Goal: Task Accomplishment & Management: Use online tool/utility

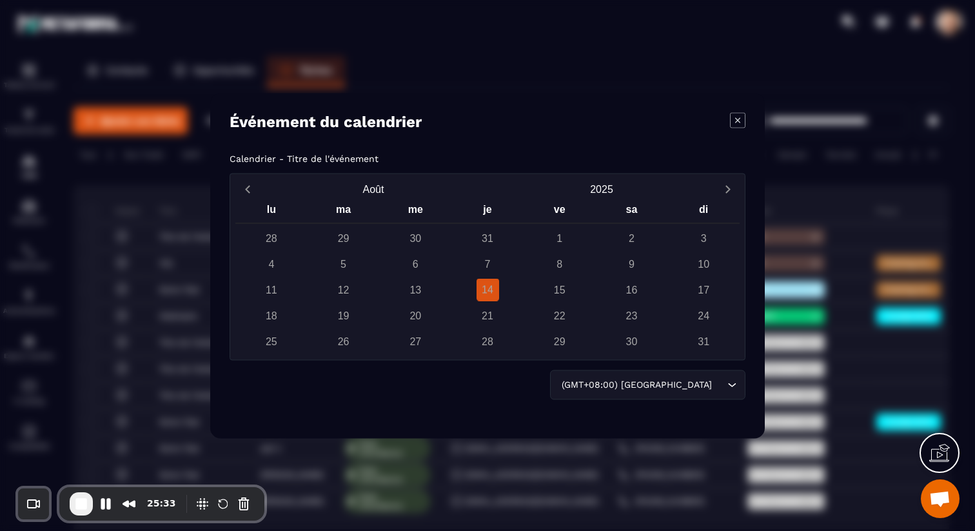
scroll to position [0, 11]
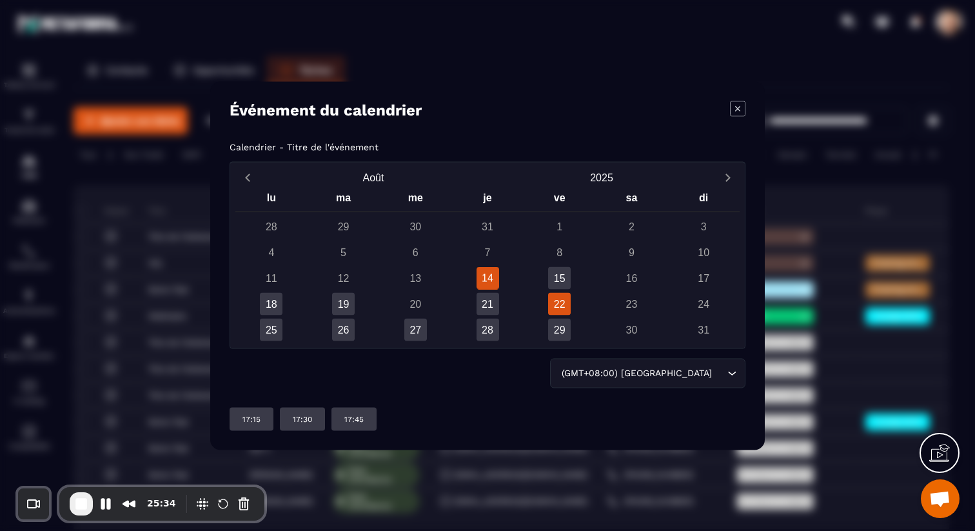
click at [553, 299] on div "22" at bounding box center [559, 303] width 23 height 23
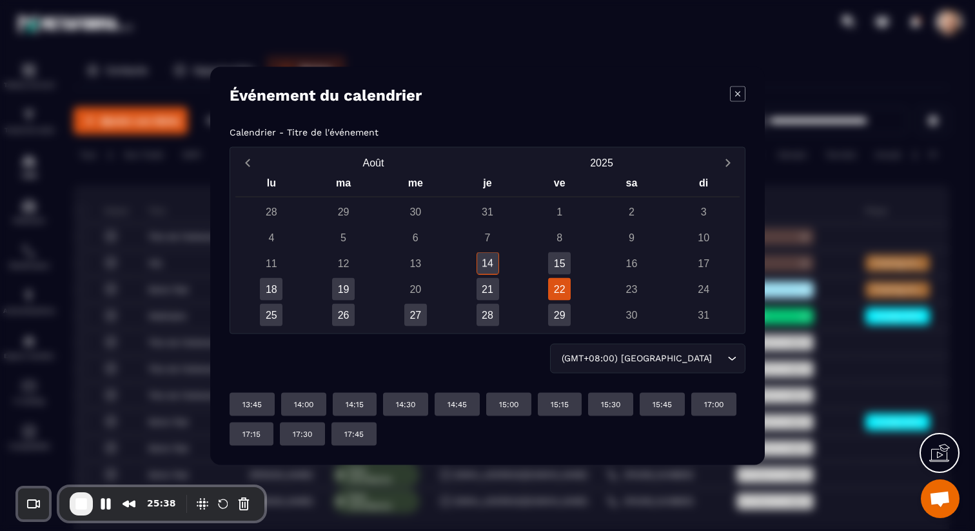
click at [743, 86] on icon "Modal window" at bounding box center [737, 93] width 15 height 15
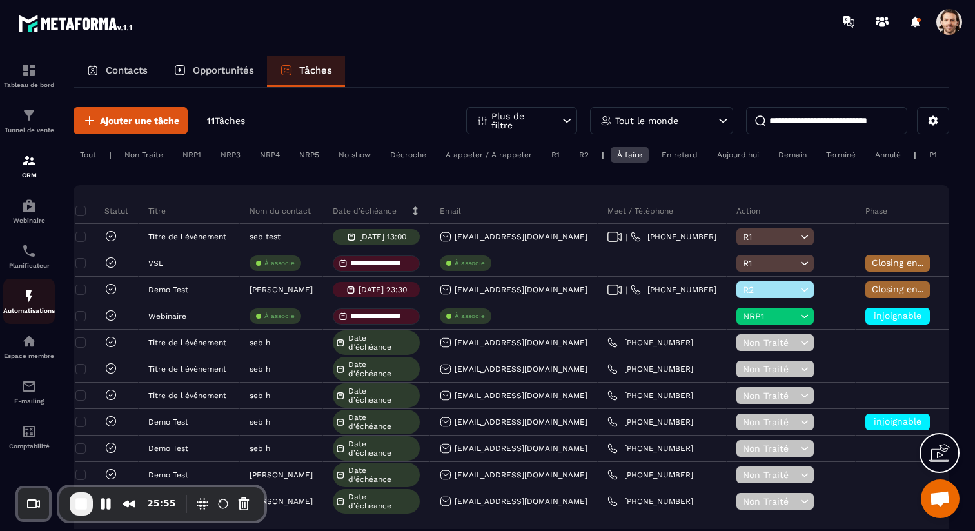
click at [22, 320] on link "Automatisations" at bounding box center [29, 300] width 52 height 45
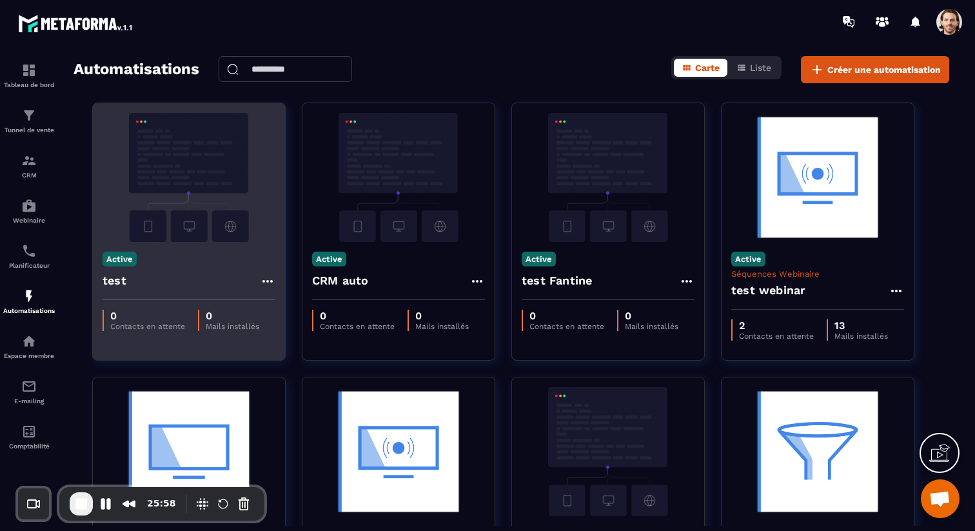
click at [145, 277] on div "test" at bounding box center [188, 284] width 173 height 31
click at [177, 160] on img at bounding box center [188, 177] width 173 height 129
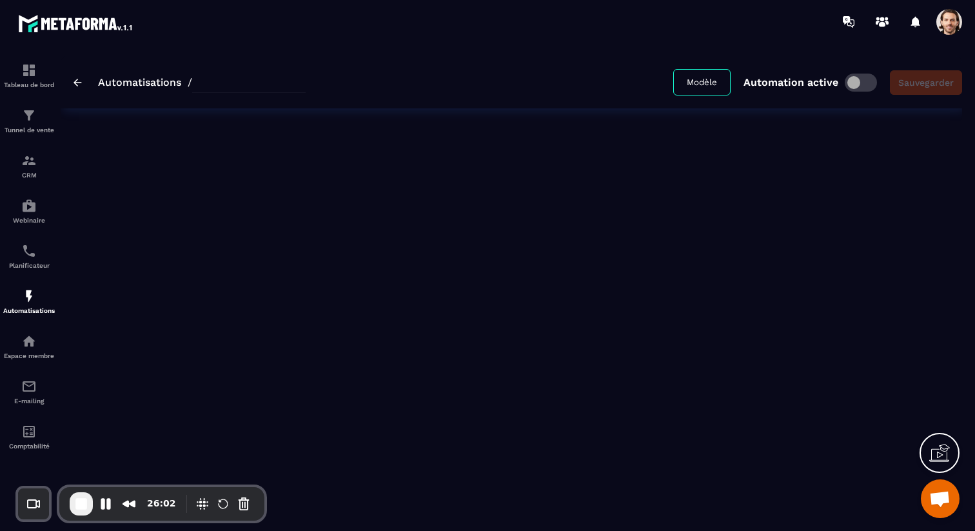
type input "****"
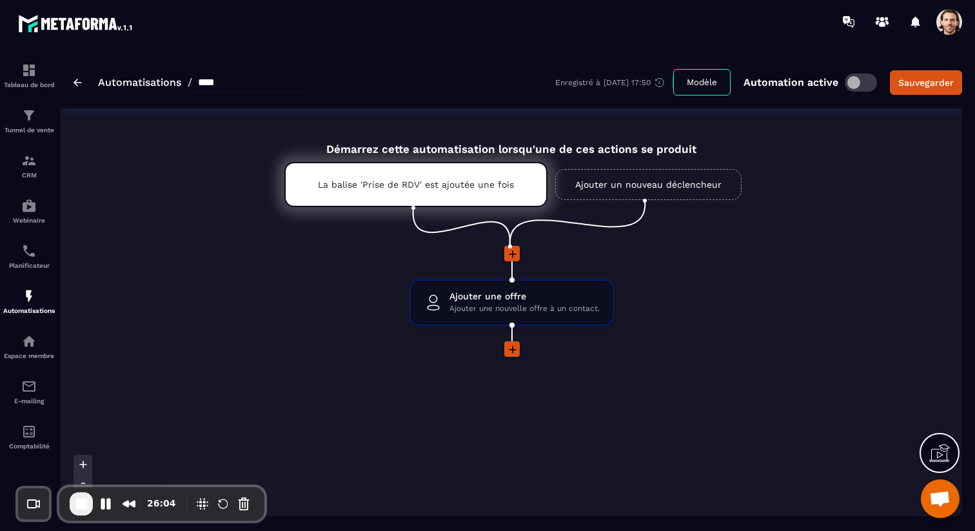
click at [629, 179] on link "Ajouter un nouveau déclencheur" at bounding box center [648, 184] width 186 height 31
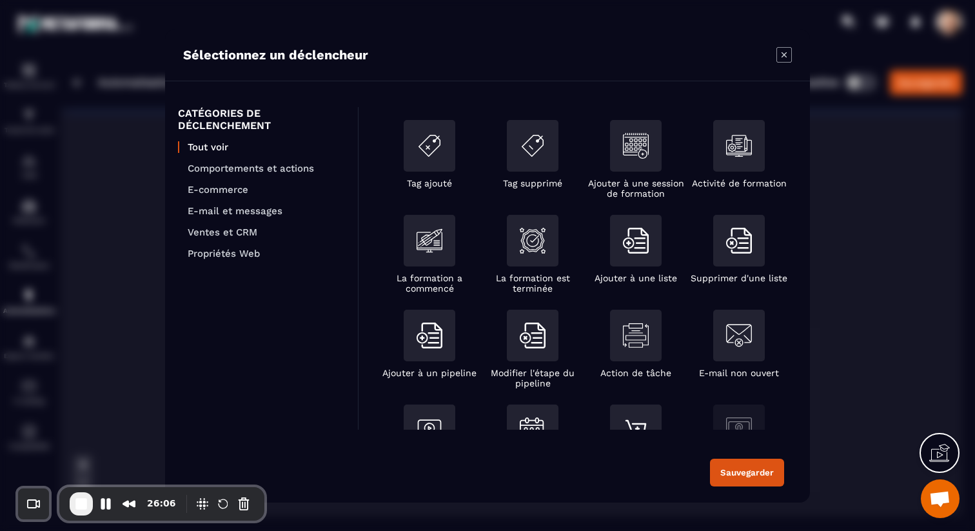
click at [780, 49] on icon "Modal window" at bounding box center [783, 54] width 15 height 15
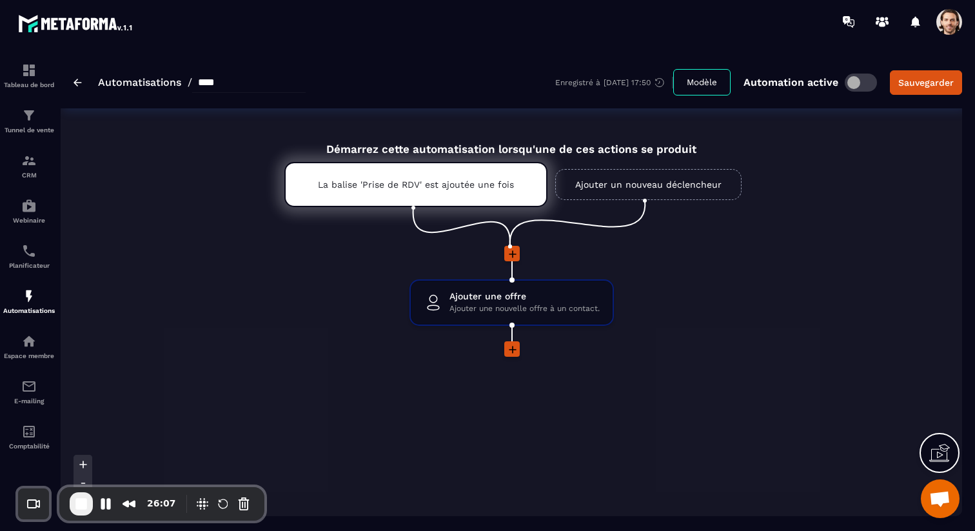
click at [518, 342] on span at bounding box center [511, 348] width 15 height 15
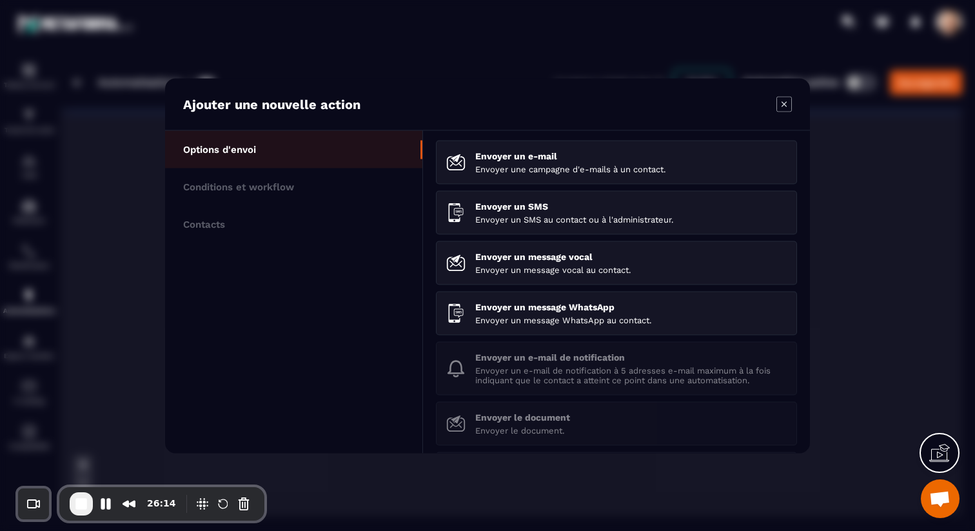
click at [783, 108] on icon "Modal window" at bounding box center [783, 103] width 15 height 15
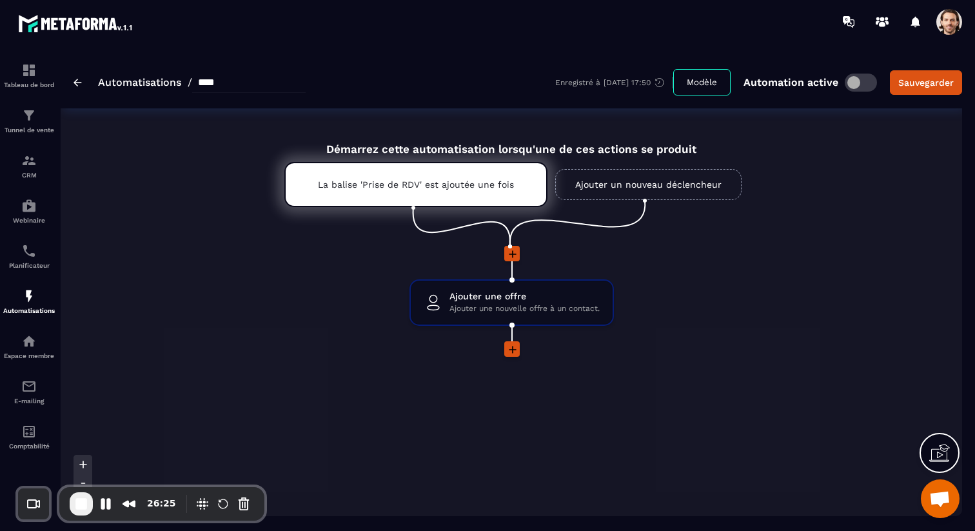
click at [516, 349] on icon at bounding box center [513, 350] width 8 height 8
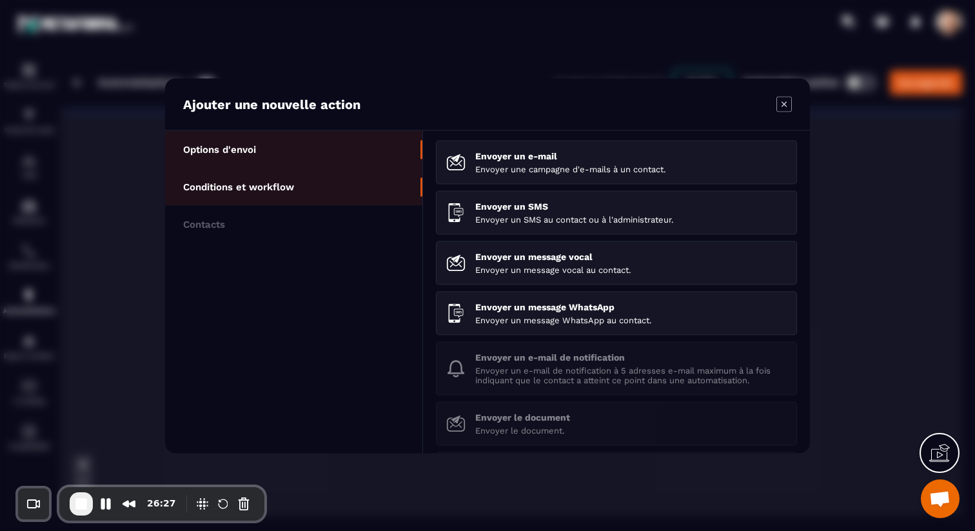
click at [329, 205] on li "Conditions et workflow" at bounding box center [293, 223] width 257 height 37
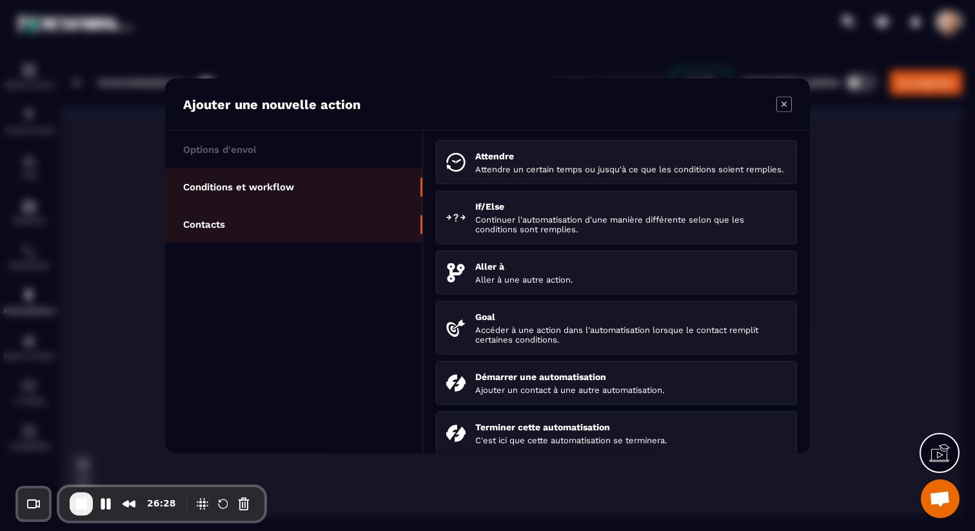
click at [324, 210] on li "Contacts" at bounding box center [293, 223] width 257 height 37
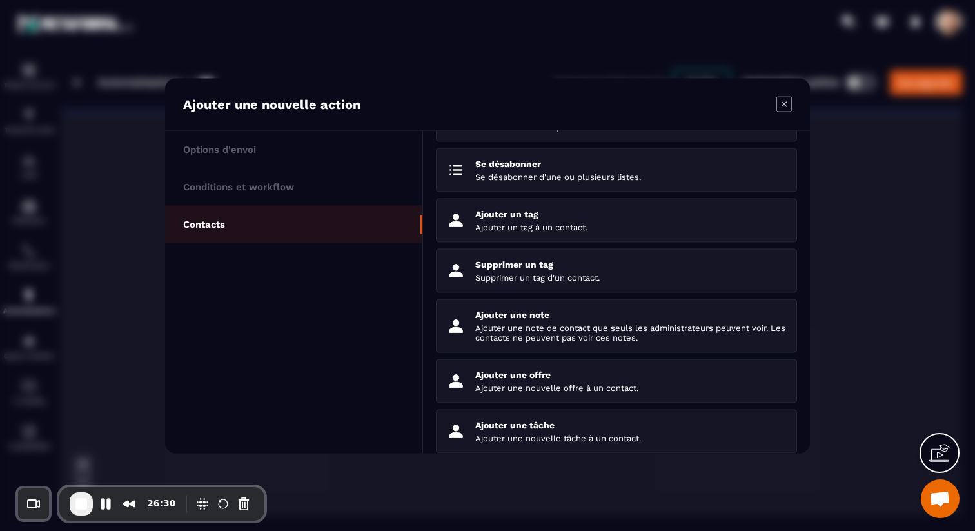
scroll to position [43, 0]
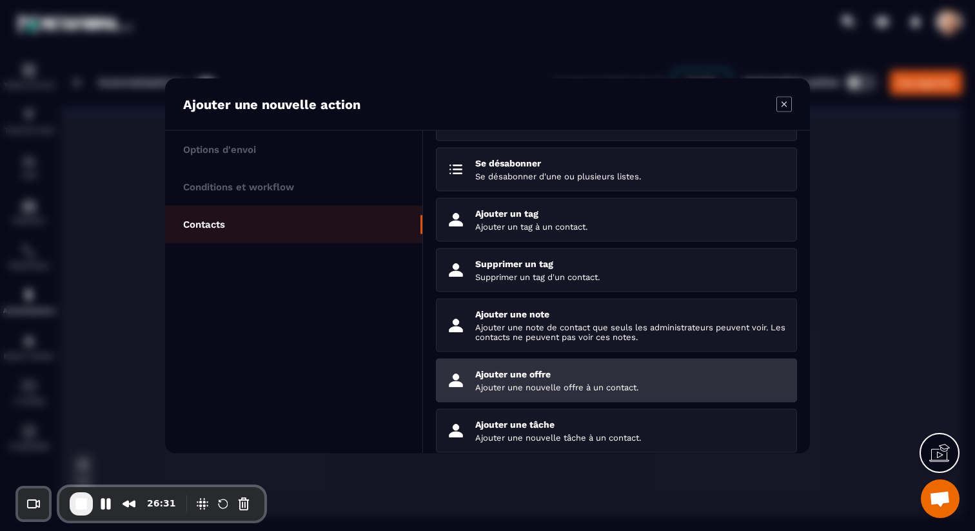
click at [519, 373] on p "Ajouter une offre" at bounding box center [630, 373] width 311 height 10
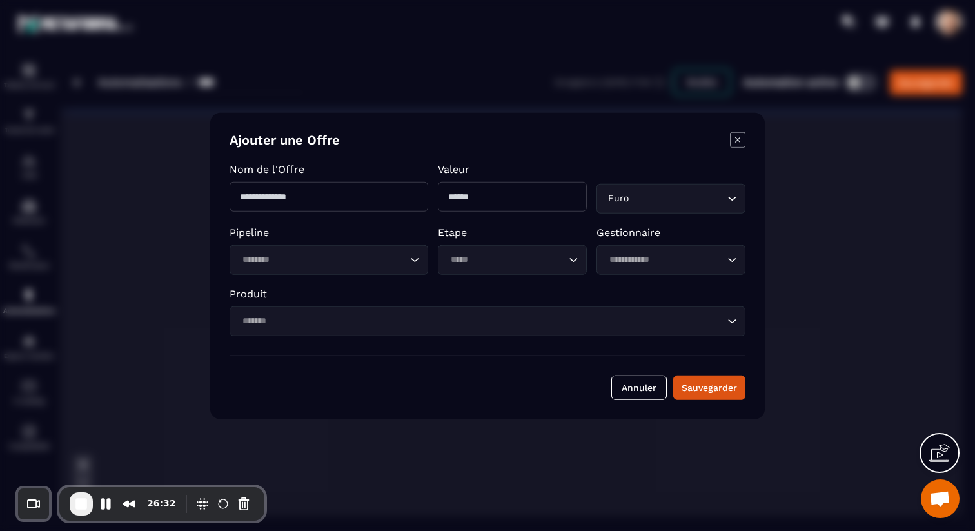
click at [343, 258] on input "Search for option" at bounding box center [322, 259] width 169 height 14
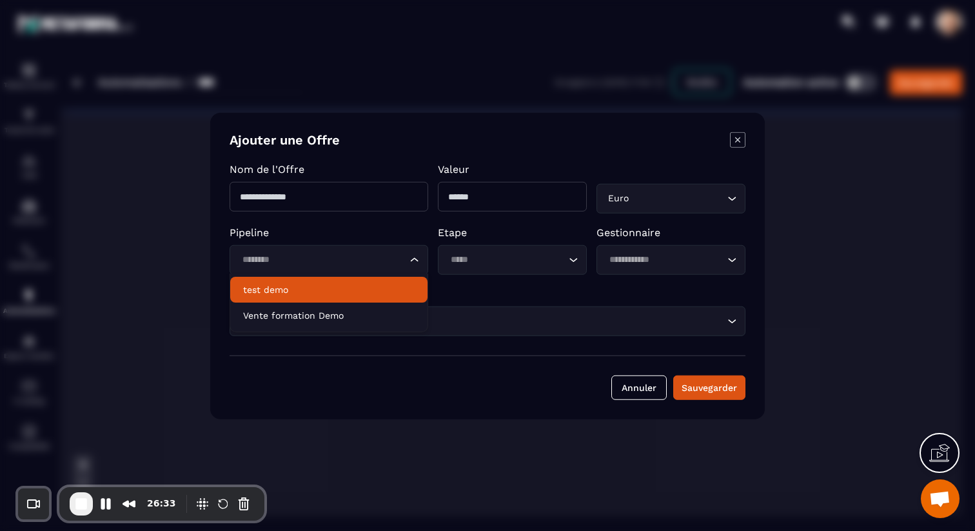
click at [333, 293] on p "test demo" at bounding box center [328, 289] width 171 height 13
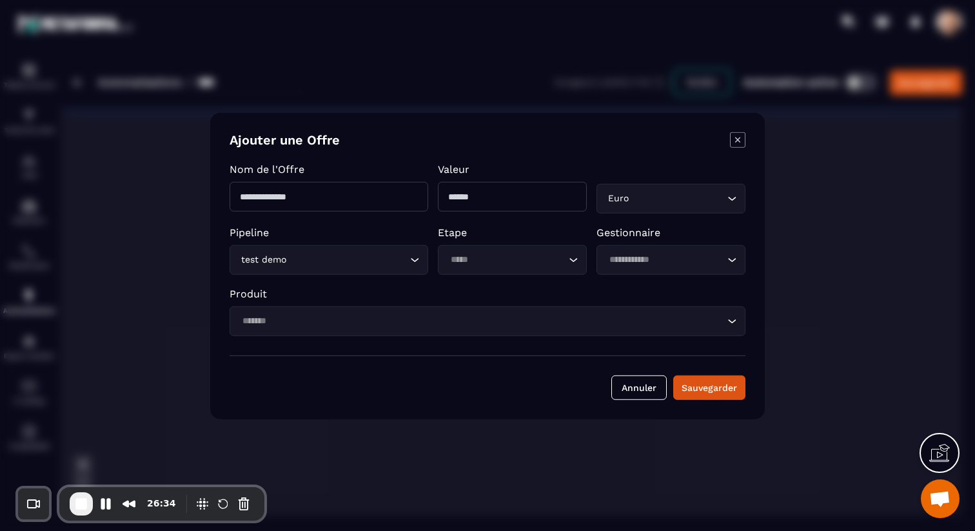
click at [491, 257] on input "Search for option" at bounding box center [505, 259] width 119 height 14
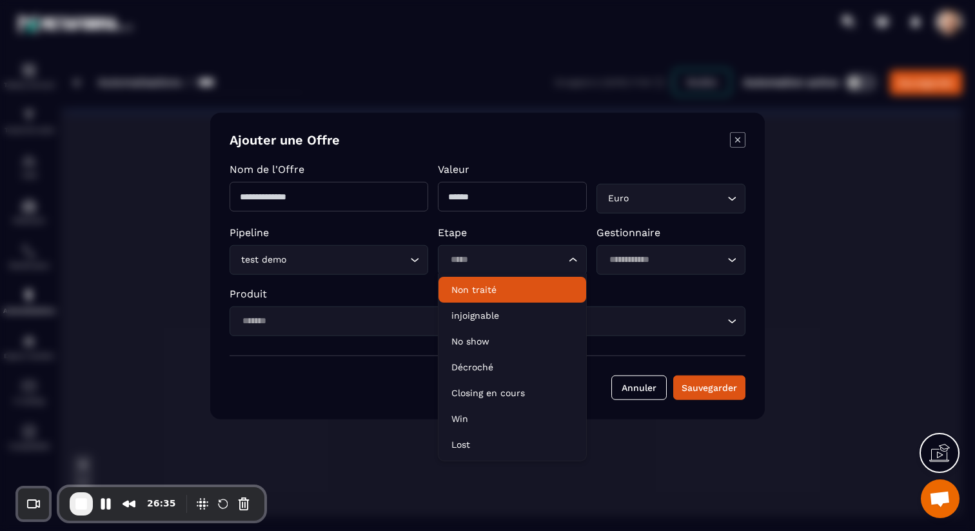
click at [491, 287] on p "Non traité" at bounding box center [512, 289] width 122 height 13
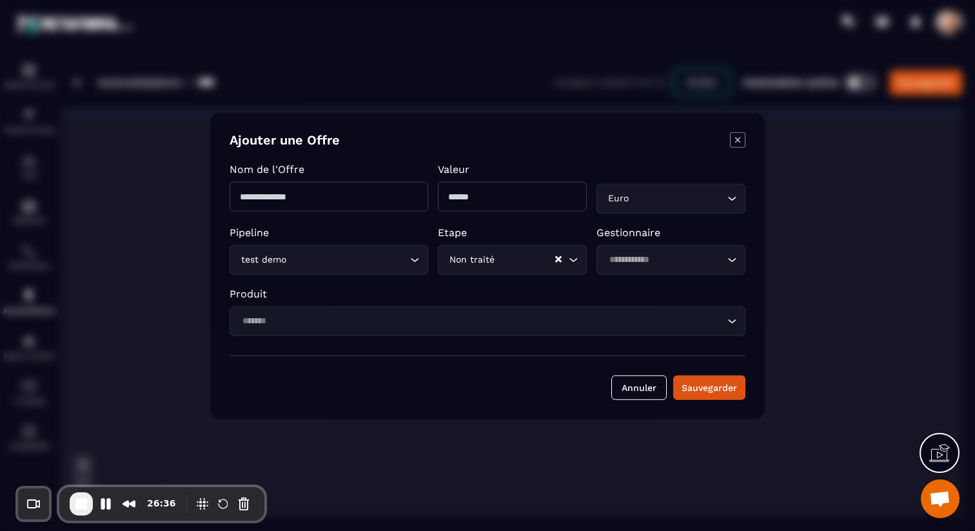
click at [618, 250] on div "Loading..." at bounding box center [670, 259] width 149 height 30
click at [665, 239] on div "Gestionnaire Loading..." at bounding box center [670, 250] width 149 height 48
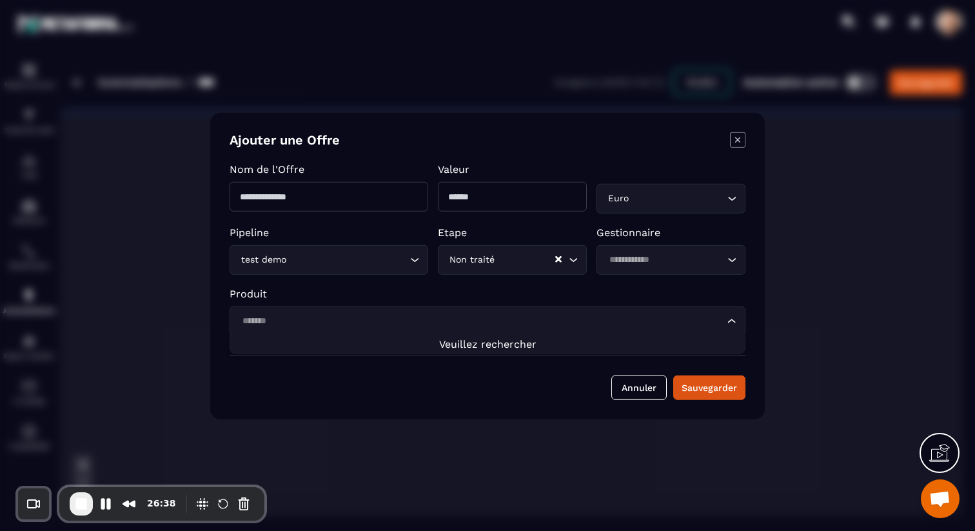
click at [391, 327] on div "Loading..." at bounding box center [487, 321] width 516 height 30
click at [347, 281] on div "Nom de l'Offre Valeur Euro Loading... Pipeline test demo Loading... Etape Non t…" at bounding box center [487, 248] width 516 height 173
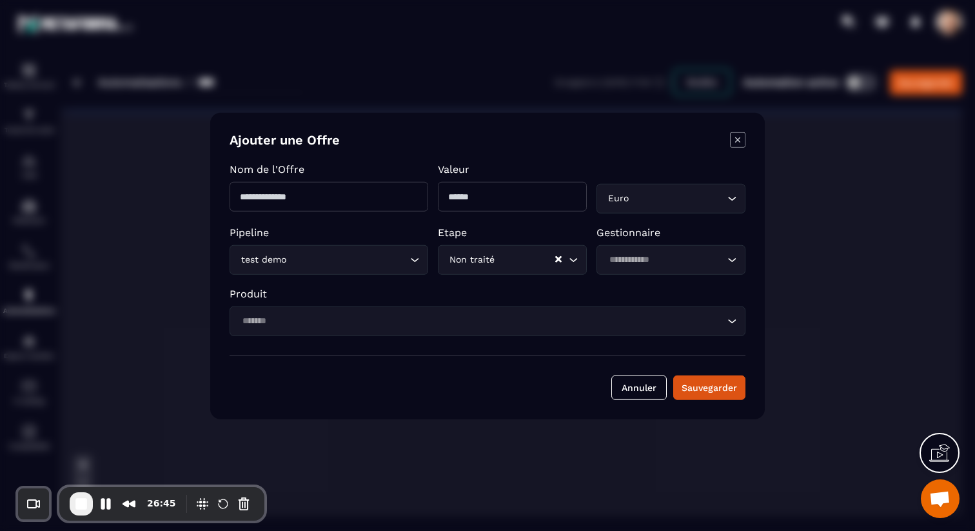
click at [737, 137] on icon "Modal window" at bounding box center [737, 139] width 15 height 15
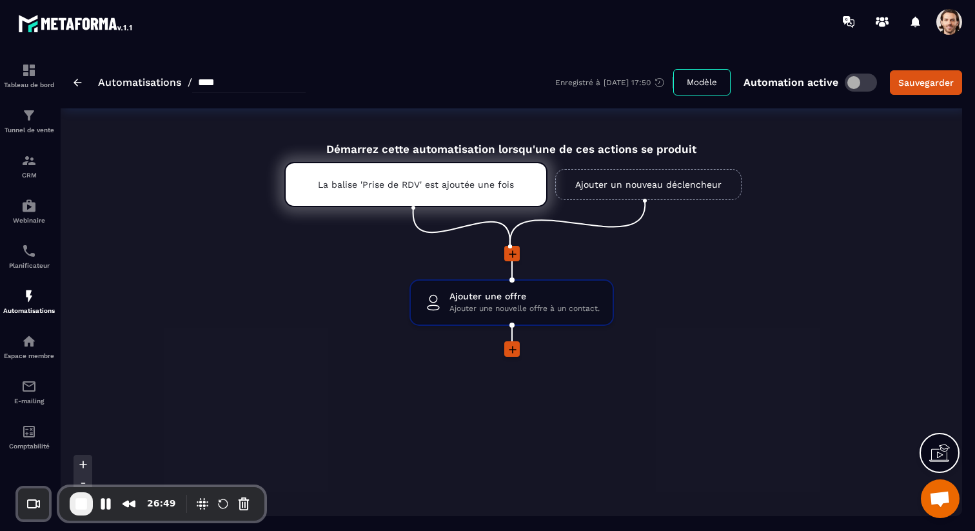
click at [701, 190] on link "Ajouter un nouveau déclencheur" at bounding box center [648, 184] width 186 height 31
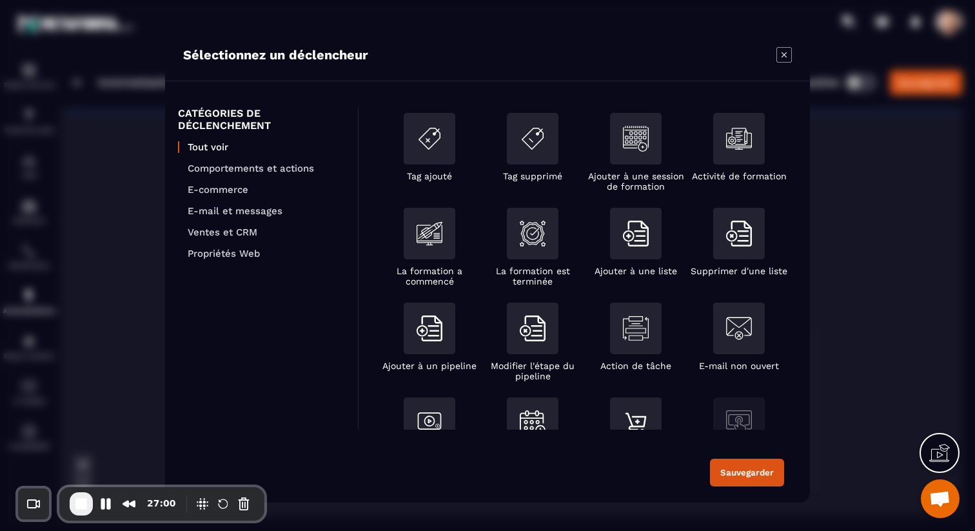
scroll to position [0, 0]
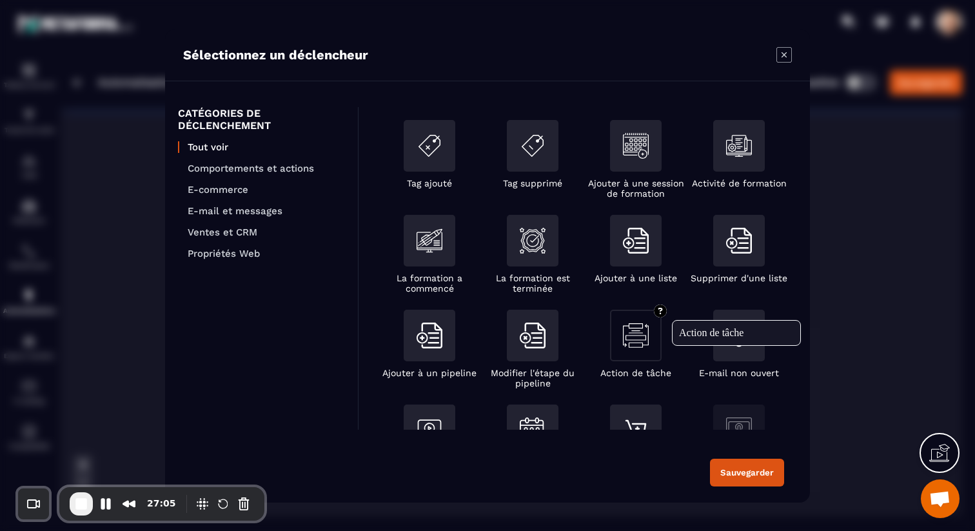
click at [636, 351] on div "Modal window" at bounding box center [636, 335] width 52 height 52
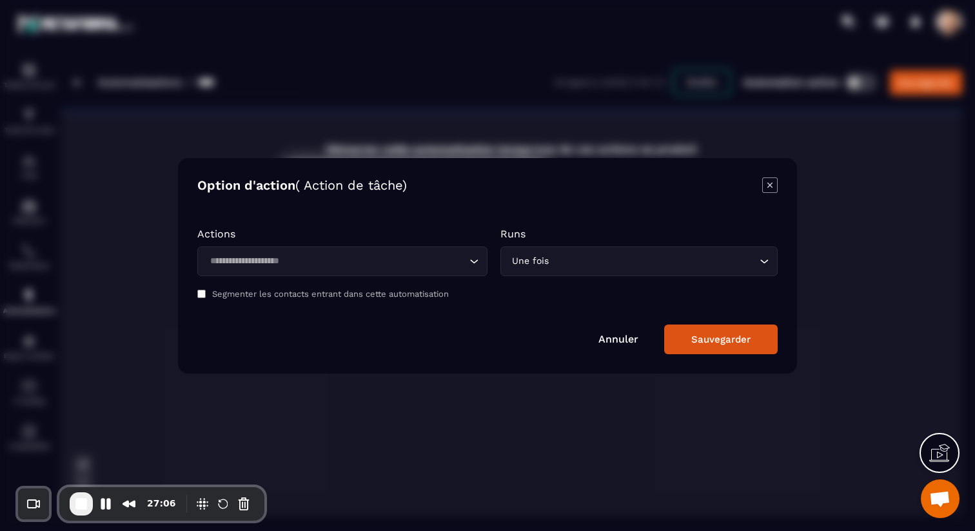
click at [407, 249] on div "Loading..." at bounding box center [342, 261] width 290 height 30
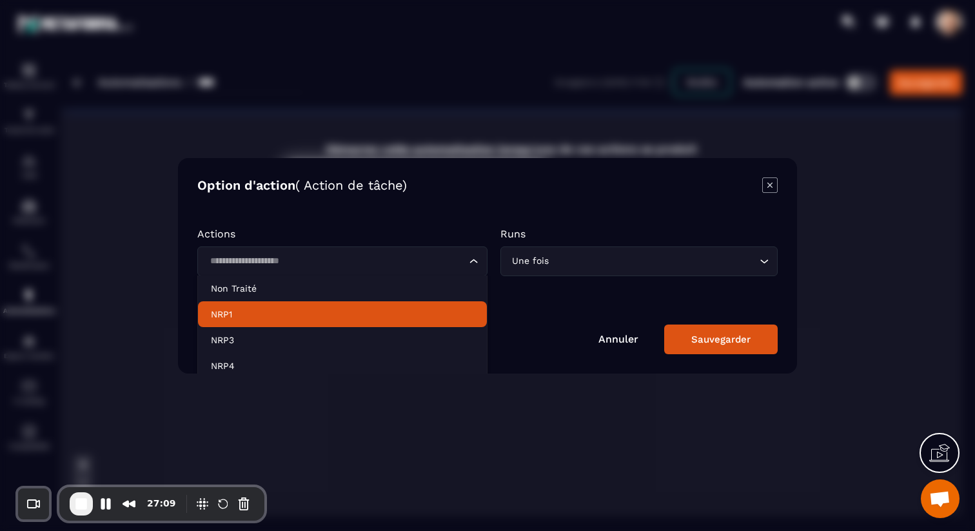
click at [285, 311] on p "NRP1" at bounding box center [342, 313] width 263 height 13
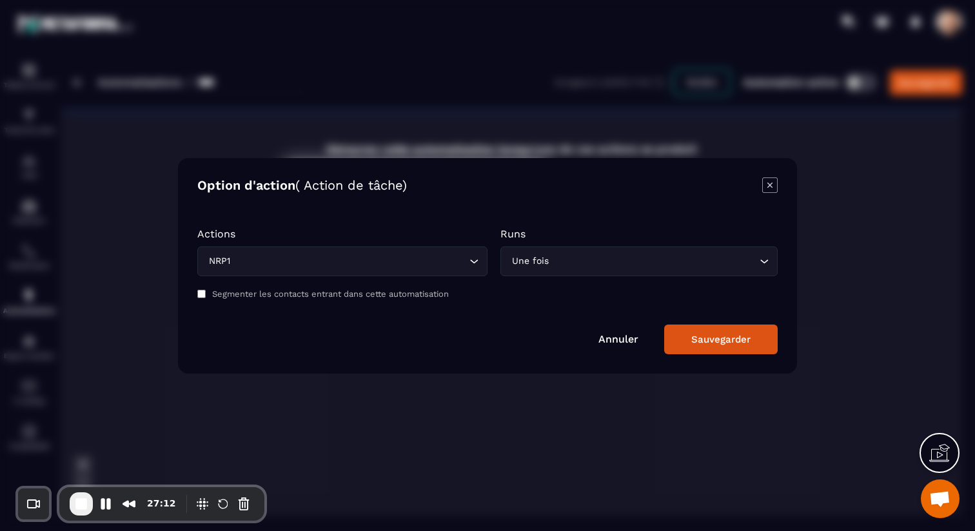
click at [763, 181] on icon "Modal window" at bounding box center [769, 184] width 15 height 15
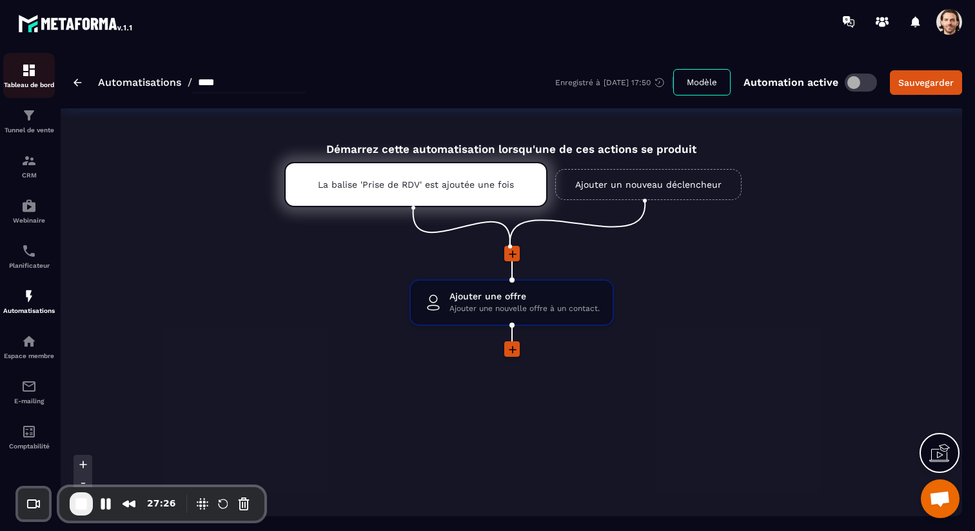
click at [43, 68] on div "Tableau de bord" at bounding box center [29, 76] width 52 height 26
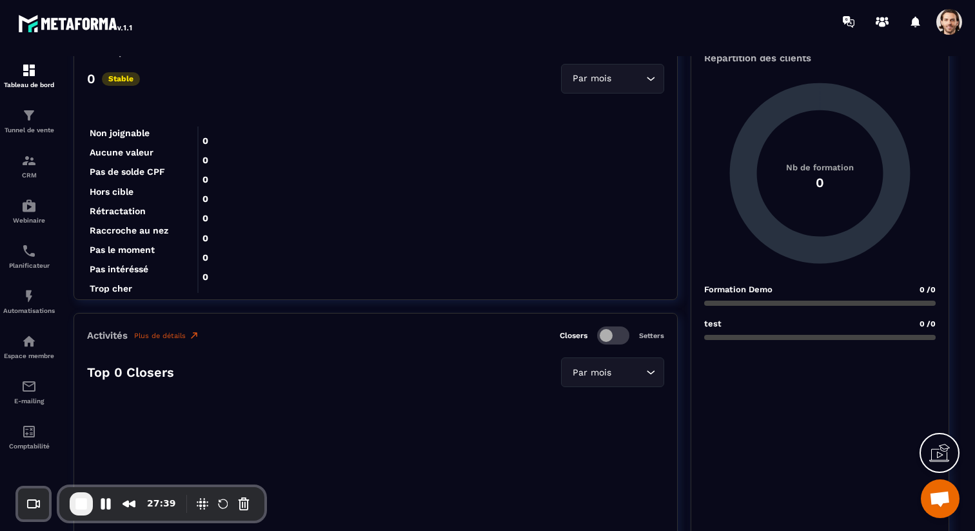
scroll to position [1408, 0]
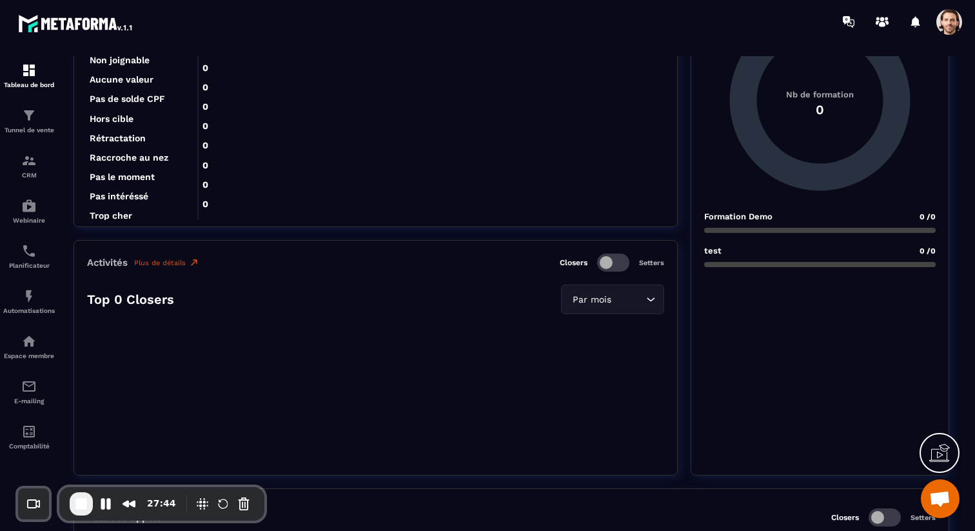
click at [610, 266] on span at bounding box center [613, 262] width 32 height 18
click at [618, 266] on span at bounding box center [613, 262] width 32 height 18
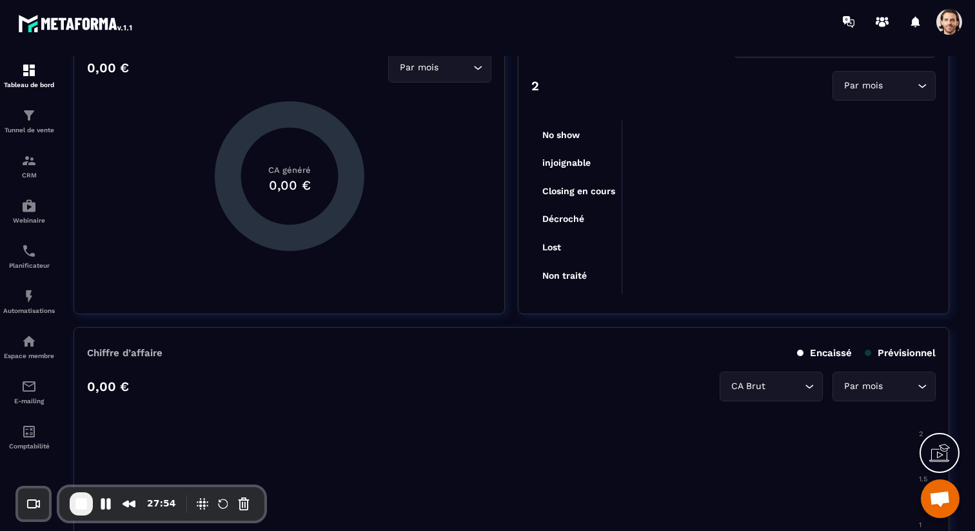
scroll to position [0, 0]
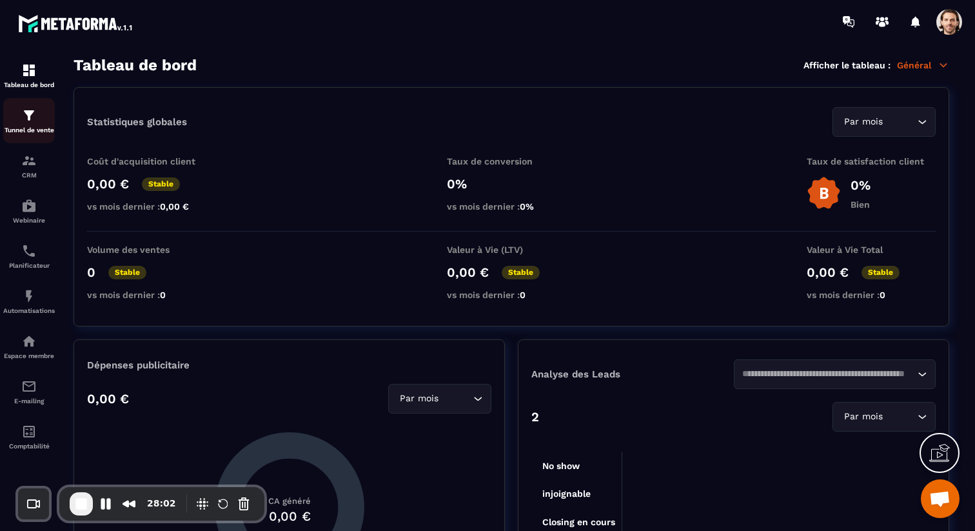
click at [18, 133] on p "Tunnel de vente" at bounding box center [29, 129] width 52 height 7
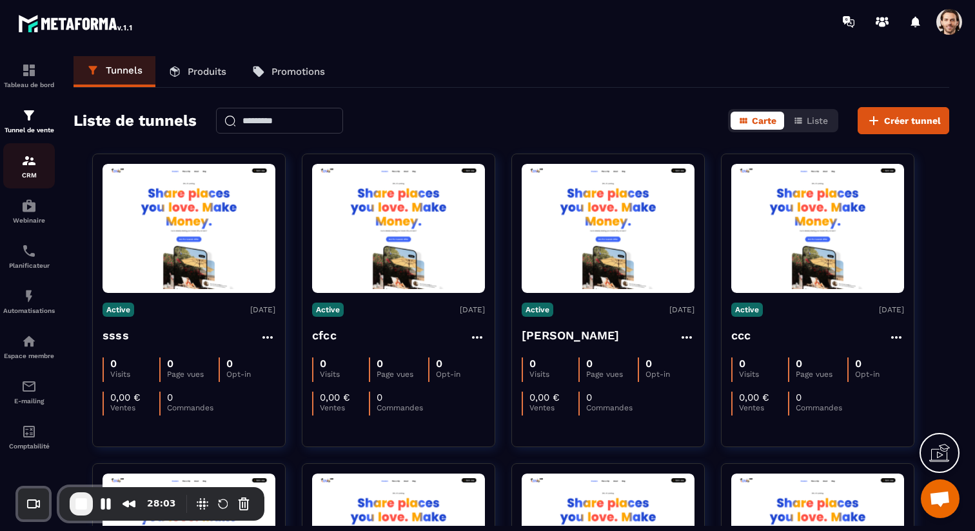
click at [32, 172] on div "CRM" at bounding box center [29, 166] width 52 height 26
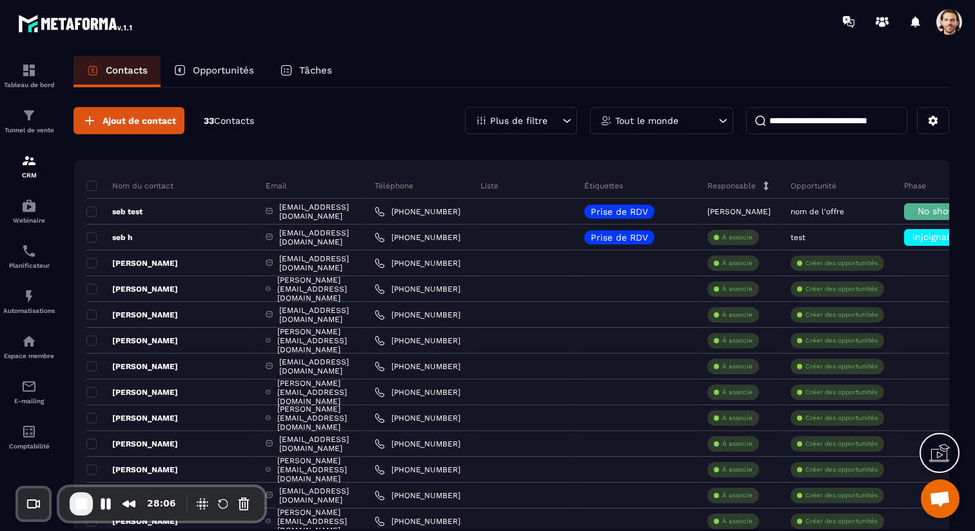
click at [253, 69] on p "Opportunités" at bounding box center [223, 70] width 61 height 12
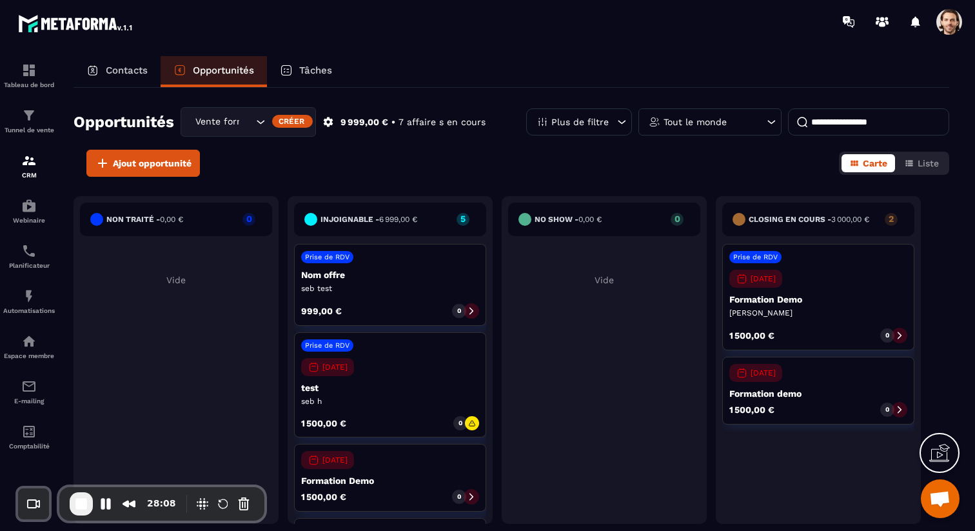
click at [331, 66] on p "Tâches" at bounding box center [315, 70] width 33 height 12
